Goal: Task Accomplishment & Management: Manage account settings

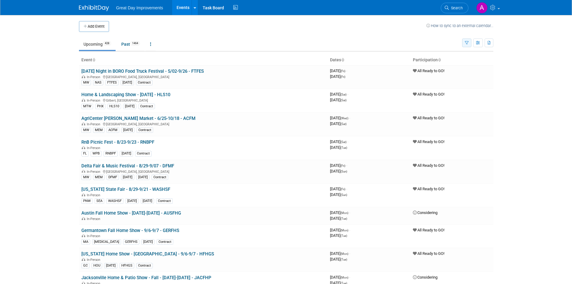
click at [470, 43] on button "button" at bounding box center [466, 42] width 9 height 9
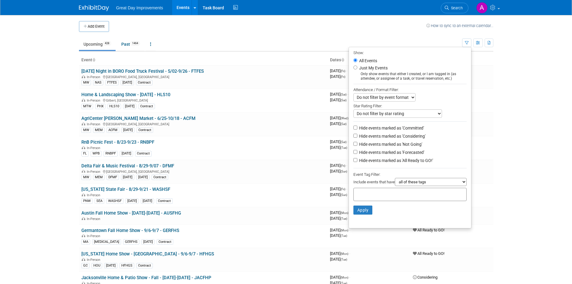
click at [392, 196] on input "text" at bounding box center [380, 193] width 48 height 6
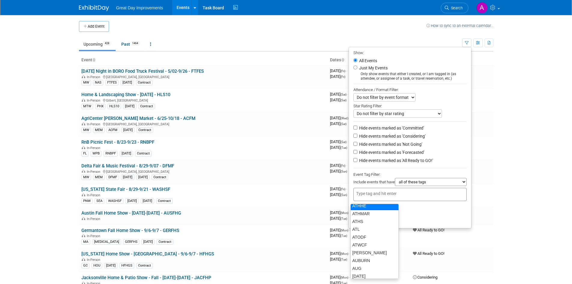
scroll to position [687, 0]
type input "se"
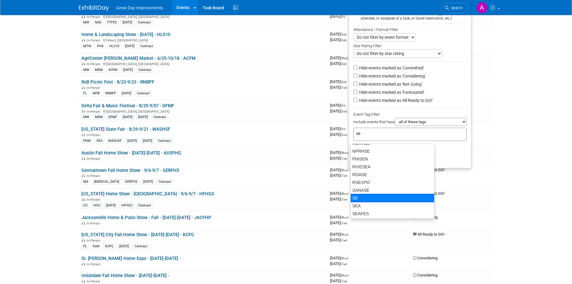
scroll to position [178, 0]
click at [366, 195] on div "SE" at bounding box center [393, 197] width 84 height 8
type input "SE"
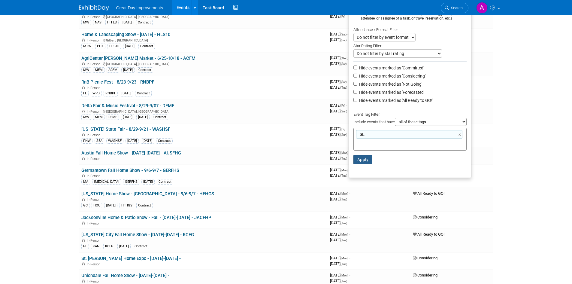
click at [357, 160] on button "Apply" at bounding box center [363, 159] width 19 height 9
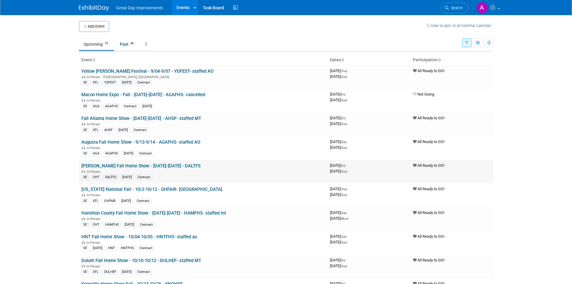
click at [158, 168] on link "[PERSON_NAME] Fall Home Show - [DATE]-[DATE] - DALTFS" at bounding box center [140, 165] width 119 height 5
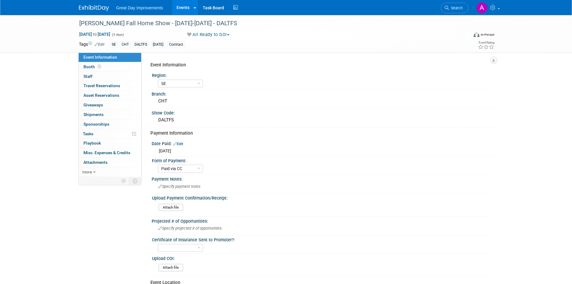
select select "SE"
select select "Paid via CC"
